Goal: Find specific page/section: Find specific page/section

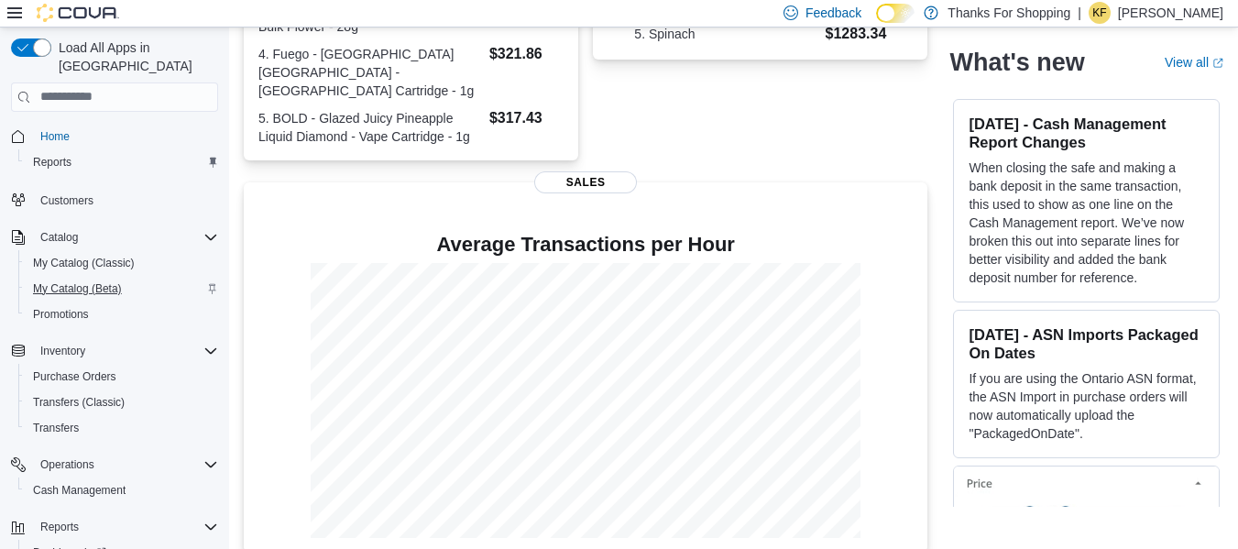
scroll to position [72, 0]
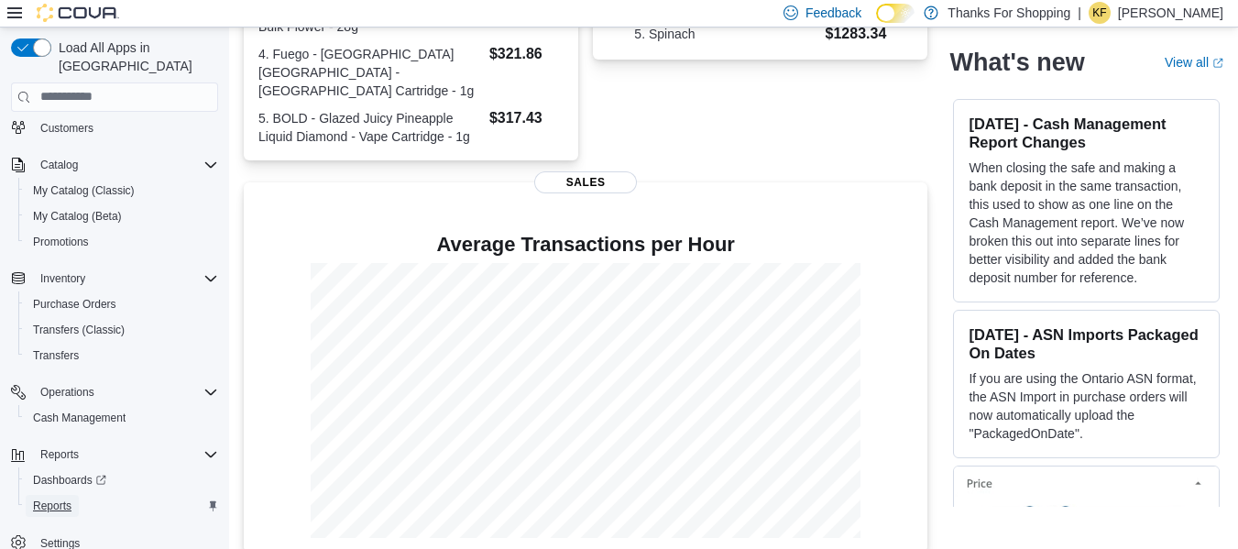
click at [64, 498] on span "Reports" at bounding box center [52, 505] width 38 height 15
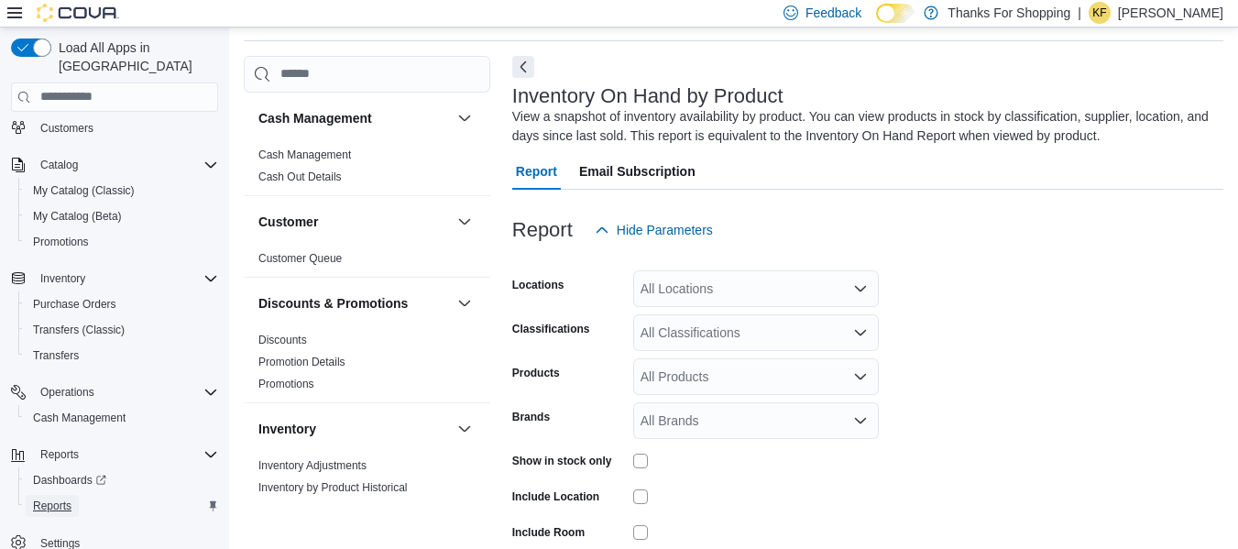
scroll to position [61, 0]
click at [679, 282] on div "All Locations" at bounding box center [756, 287] width 246 height 37
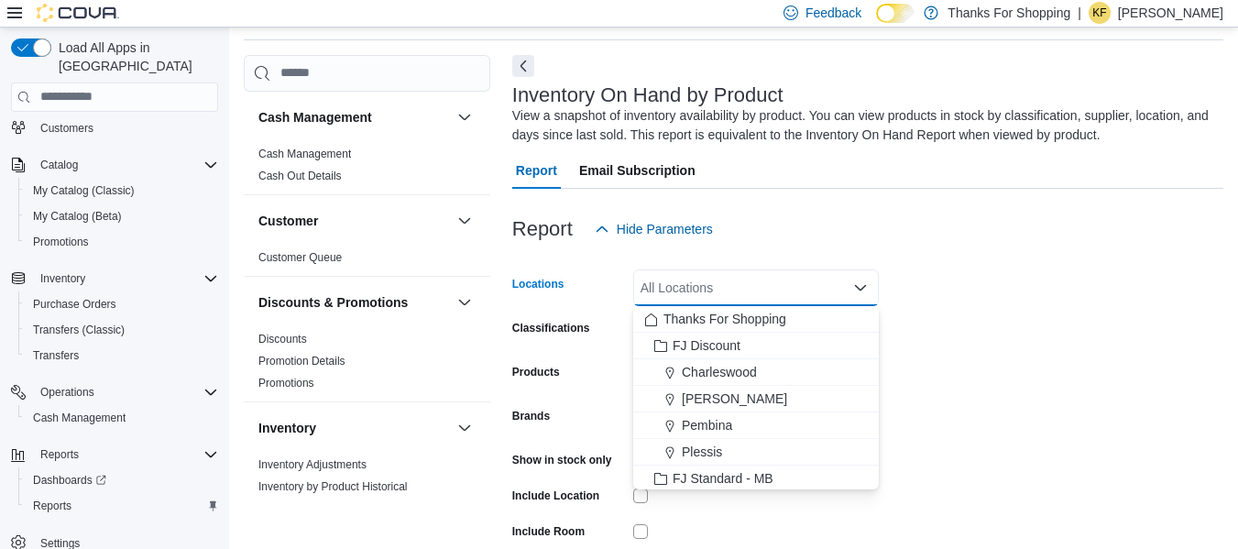
click at [770, 253] on div at bounding box center [867, 258] width 711 height 22
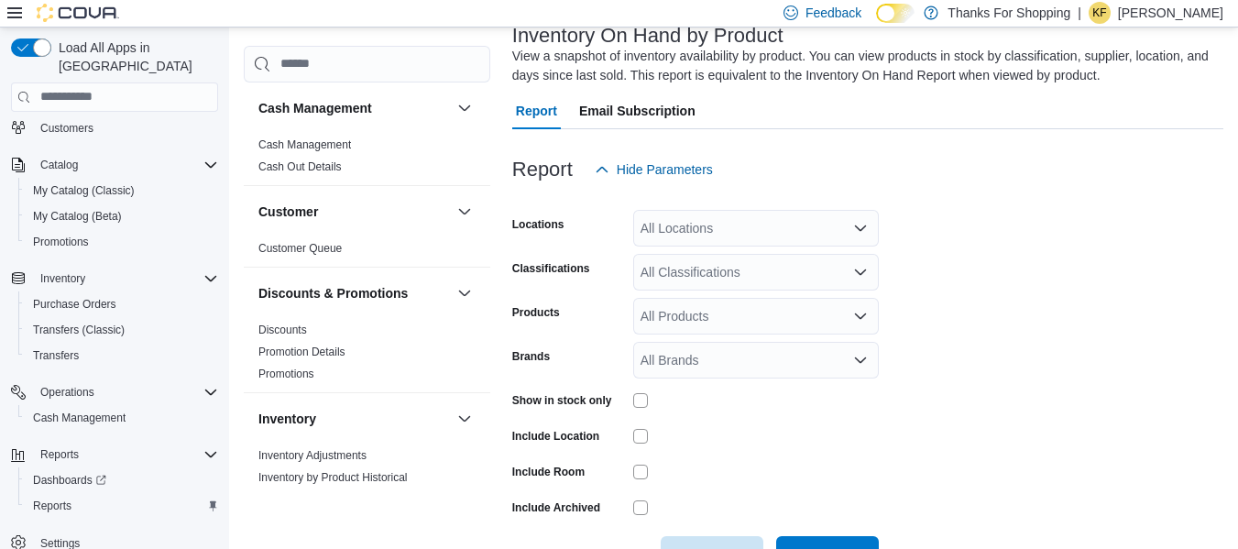
scroll to position [153, 0]
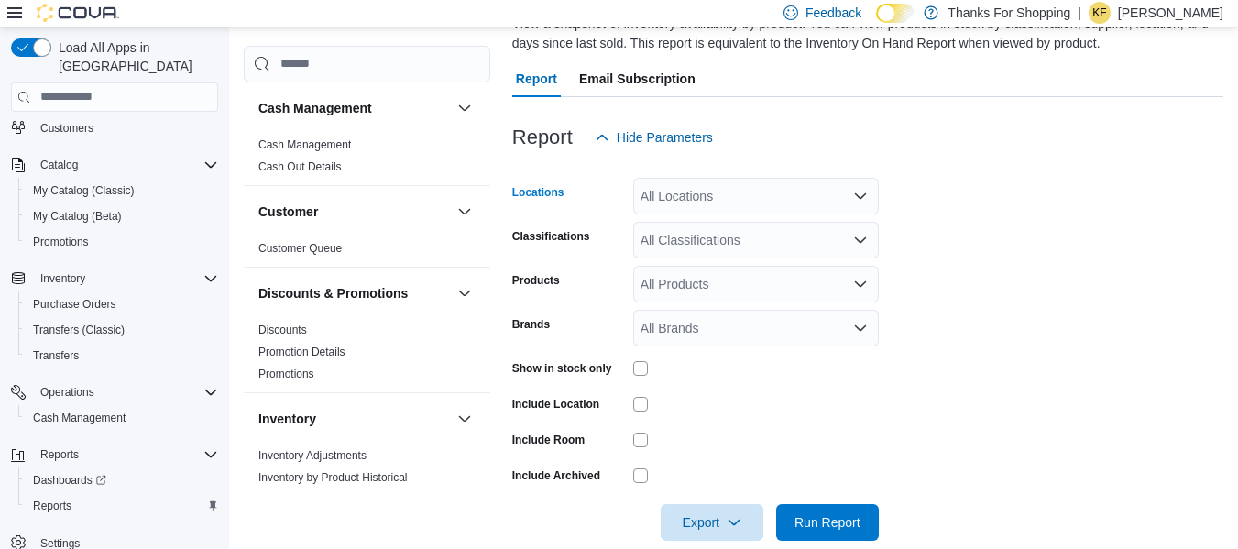
click at [723, 189] on div "All Locations" at bounding box center [756, 196] width 246 height 37
type input "******"
click at [710, 238] on button "[PERSON_NAME]" at bounding box center [756, 227] width 246 height 27
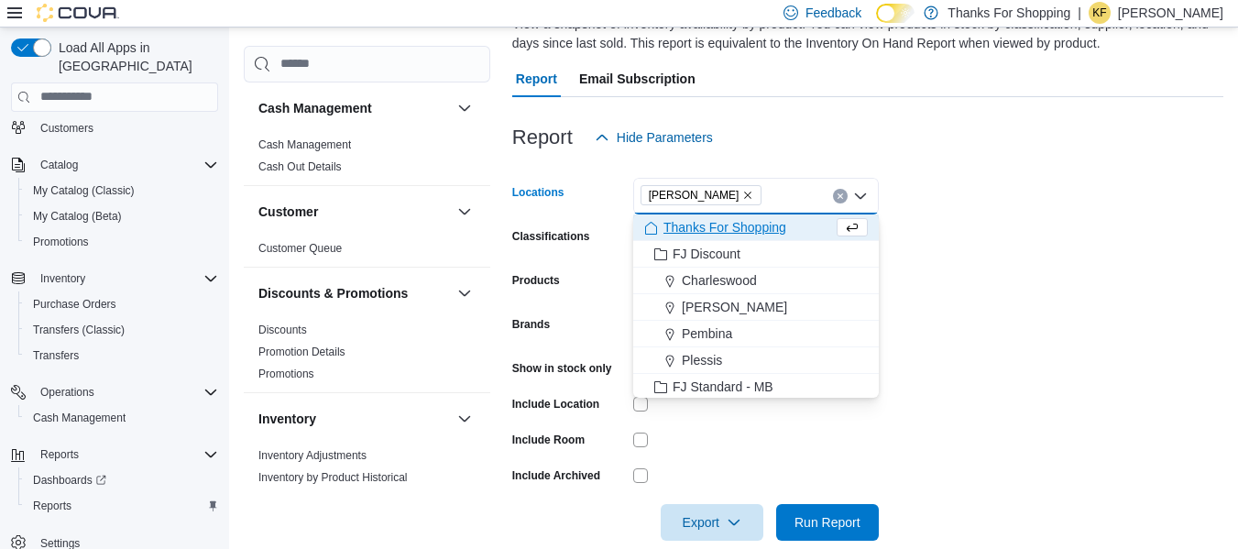
click at [1034, 298] on form "Locations [GEOGRAPHIC_DATA] Combo box. Selected. [GEOGRAPHIC_DATA]. Press Backs…" at bounding box center [867, 348] width 711 height 385
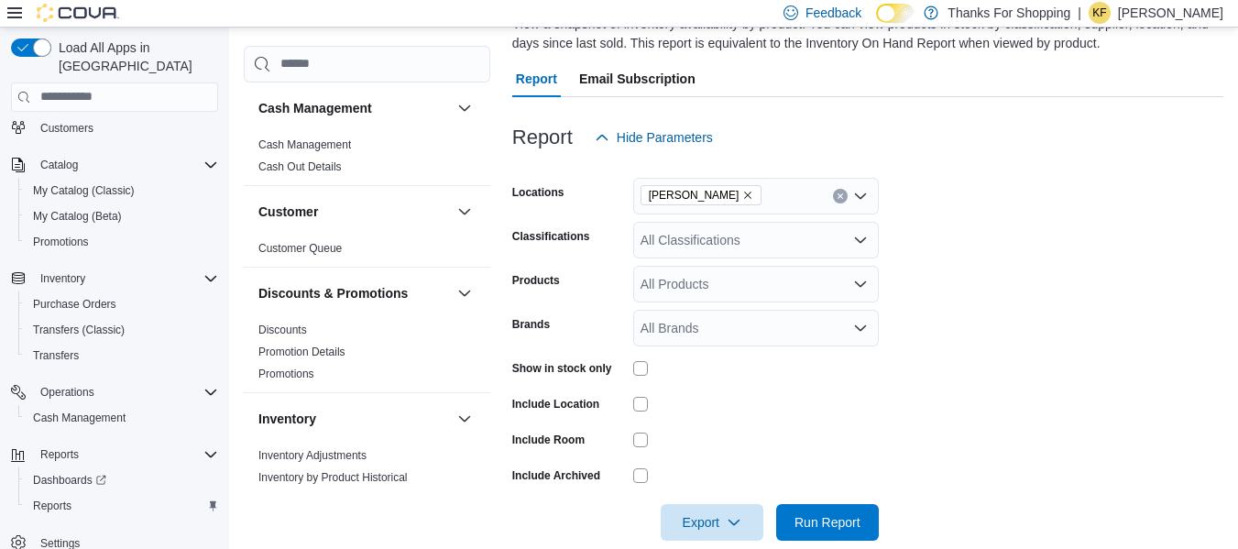
click at [733, 244] on div "All Classifications" at bounding box center [756, 240] width 246 height 37
click at [1016, 219] on form "Locations Preston Classifications All Classifications Products All Products Bra…" at bounding box center [867, 348] width 711 height 385
